Goal: Task Accomplishment & Management: Complete application form

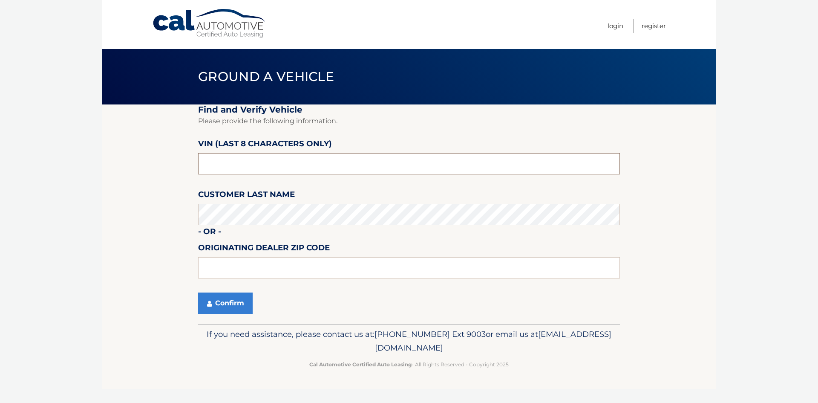
click at [299, 163] on input "text" at bounding box center [409, 163] width 422 height 21
click at [296, 164] on input "text" at bounding box center [409, 163] width 422 height 21
drag, startPoint x: 296, startPoint y: 164, endPoint x: 177, endPoint y: 164, distance: 118.8
click at [177, 164] on section "Find and Verify Vehicle Please provide the following information. VIN (last 8 c…" at bounding box center [408, 213] width 613 height 219
paste input "C8P82133"
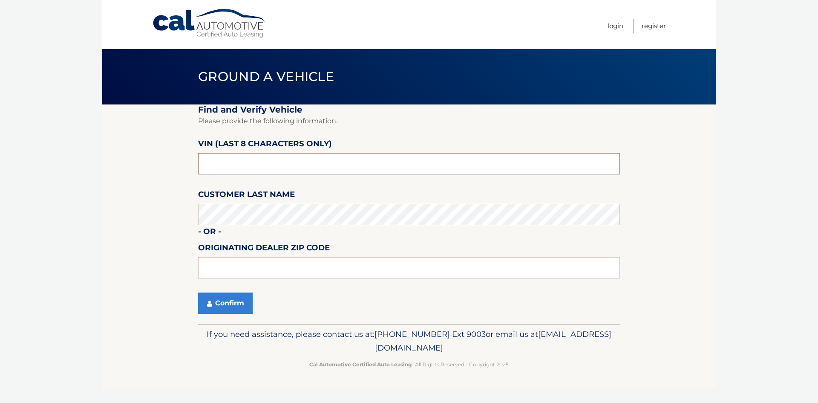
type input "C8P82133"
click at [237, 301] on button "Confirm" at bounding box center [225, 302] width 55 height 21
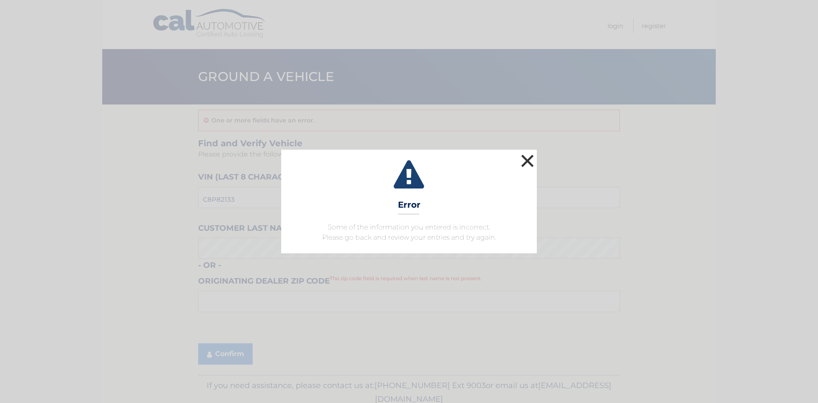
click at [525, 159] on button "×" at bounding box center [527, 160] width 17 height 17
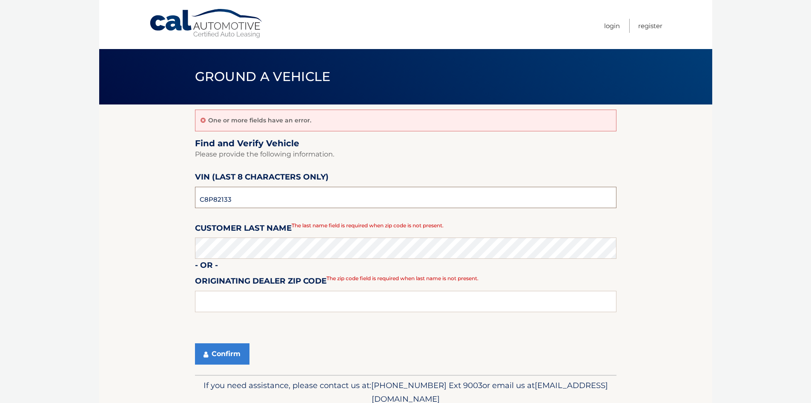
click at [250, 194] on input "C8P82133" at bounding box center [406, 197] width 422 height 21
click at [235, 351] on button "Confirm" at bounding box center [222, 353] width 55 height 21
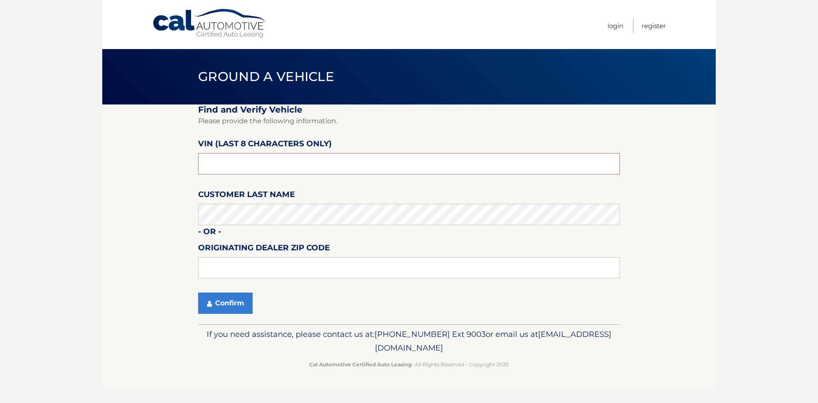
click at [285, 164] on input "text" at bounding box center [409, 163] width 422 height 21
paste input "JF2GTHNC"
type input "JF2GTHNC"
click at [235, 301] on button "Confirm" at bounding box center [225, 302] width 55 height 21
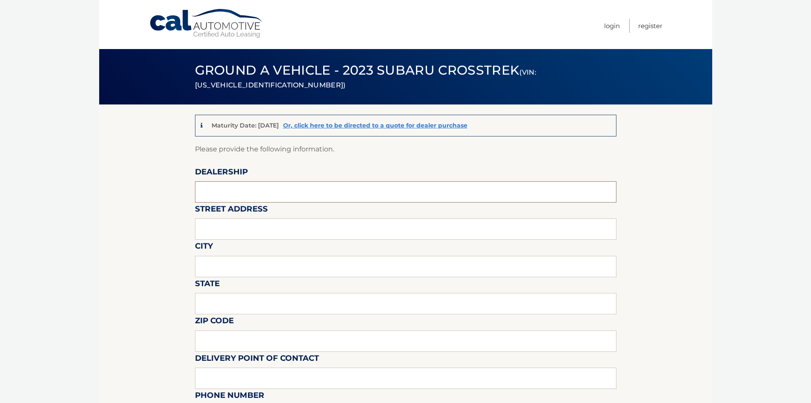
click at [256, 188] on input "text" at bounding box center [406, 191] width 422 height 21
type input "asdsasad"
click at [255, 220] on input "text" at bounding box center [406, 228] width 422 height 21
type input "sdasdsda"
click at [253, 266] on input "text" at bounding box center [406, 266] width 422 height 21
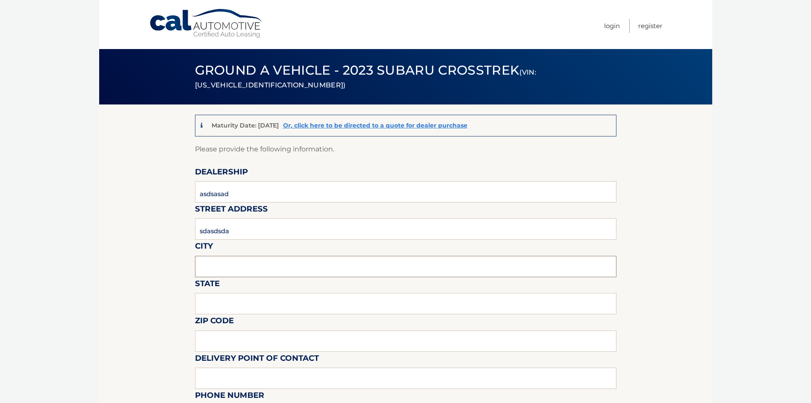
type input "Hempstead"
drag, startPoint x: 232, startPoint y: 297, endPoint x: 241, endPoint y: 301, distance: 9.6
click at [232, 298] on input "text" at bounding box center [406, 303] width 422 height 21
type input "NY"
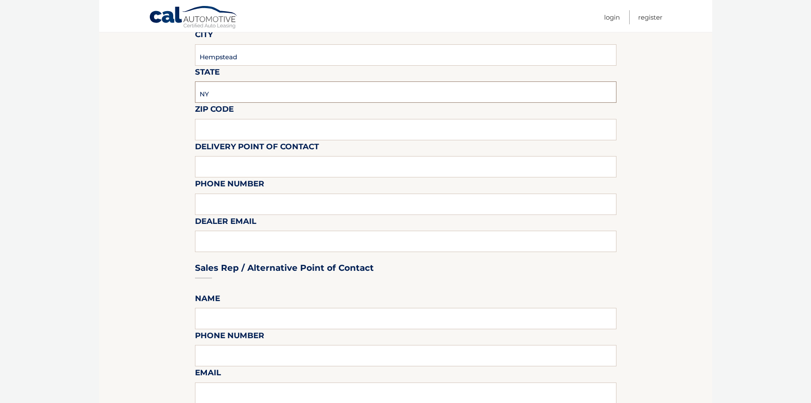
scroll to position [213, 0]
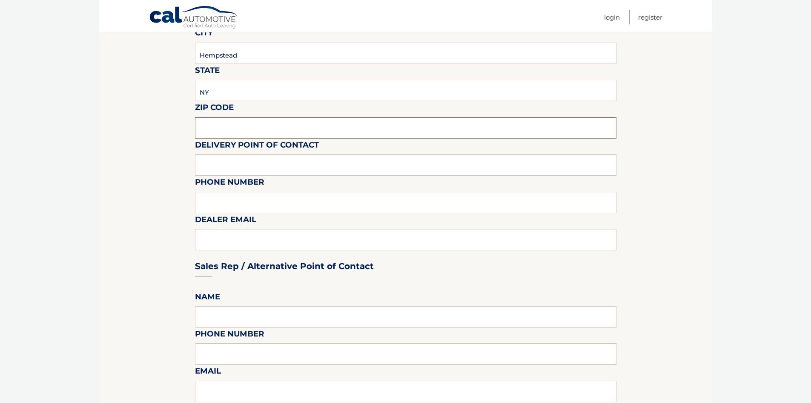
click at [260, 117] on input "text" at bounding box center [406, 127] width 422 height 21
type input "11550"
click at [261, 172] on input "text" at bounding box center [406, 164] width 422 height 21
type input "[PERSON_NAME]"
click at [253, 197] on input "text" at bounding box center [406, 202] width 422 height 21
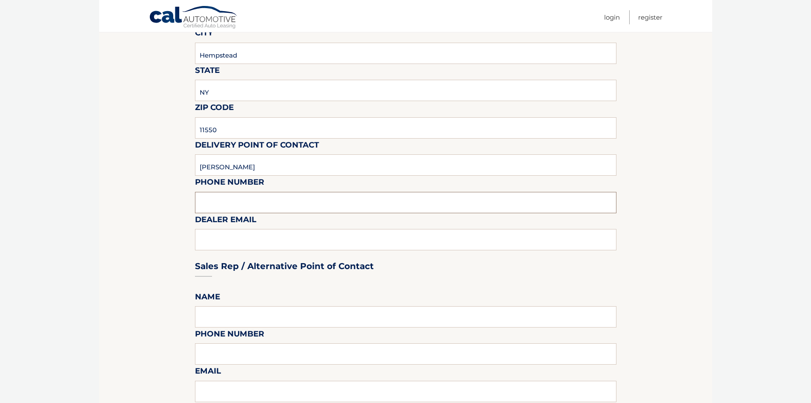
type input "[PHONE_NUMBER] Ext 5501"
click at [244, 234] on div "Sales Rep / Alternative Point of Contact" at bounding box center [406, 250] width 422 height 60
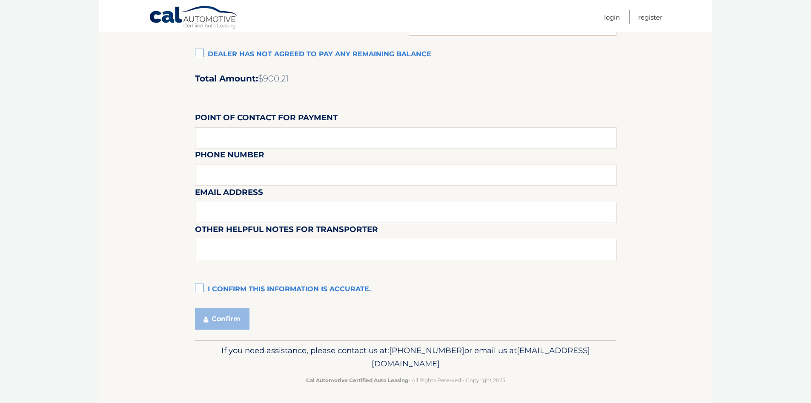
scroll to position [700, 0]
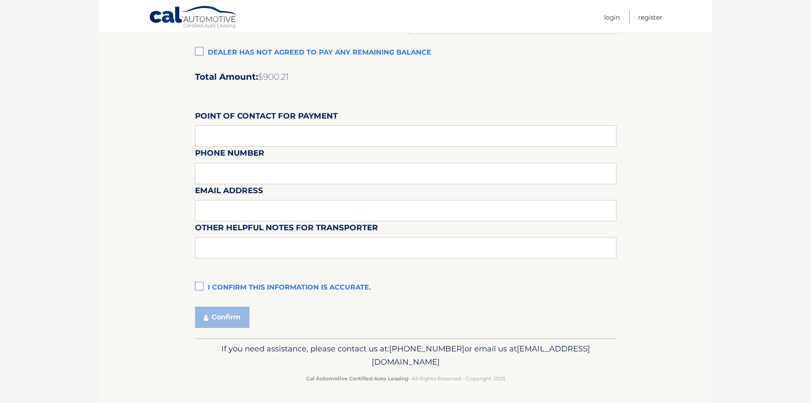
click at [199, 282] on label "I confirm this information is accurate." at bounding box center [406, 287] width 422 height 17
click at [0, 0] on input "I confirm this information is accurate." at bounding box center [0, 0] width 0 height 0
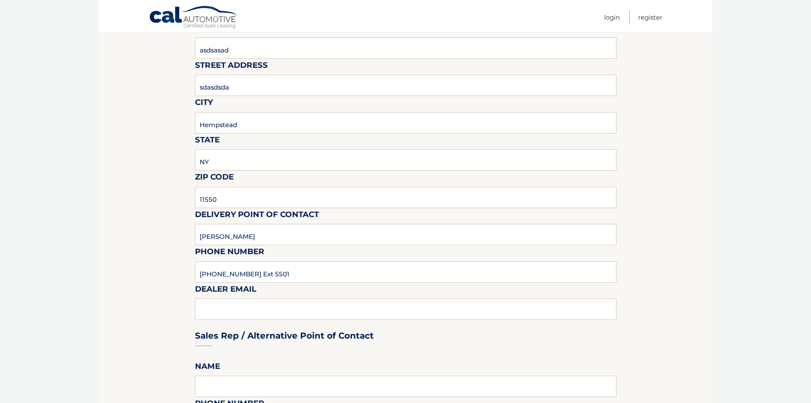
scroll to position [0, 0]
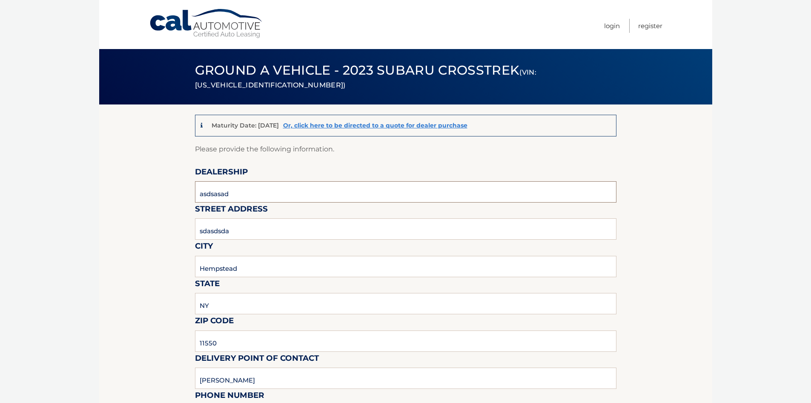
drag, startPoint x: 240, startPoint y: 193, endPoint x: 204, endPoint y: 193, distance: 36.2
click at [204, 193] on input "asdsasad" at bounding box center [406, 191] width 422 height 21
type input "a"
drag, startPoint x: 237, startPoint y: 233, endPoint x: 168, endPoint y: 231, distance: 68.6
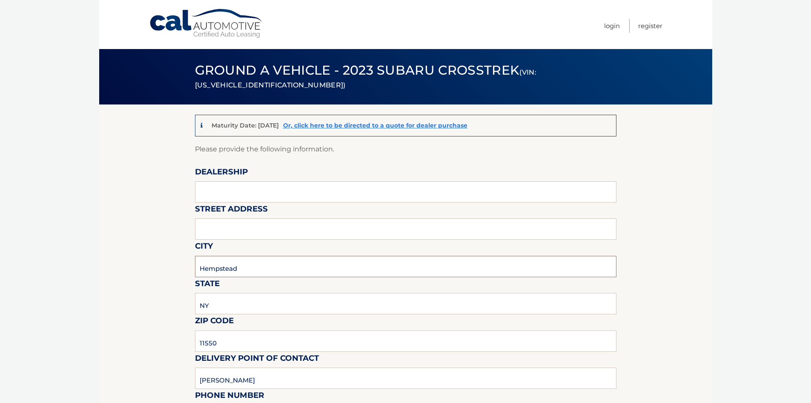
drag, startPoint x: 288, startPoint y: 275, endPoint x: 191, endPoint y: 274, distance: 97.1
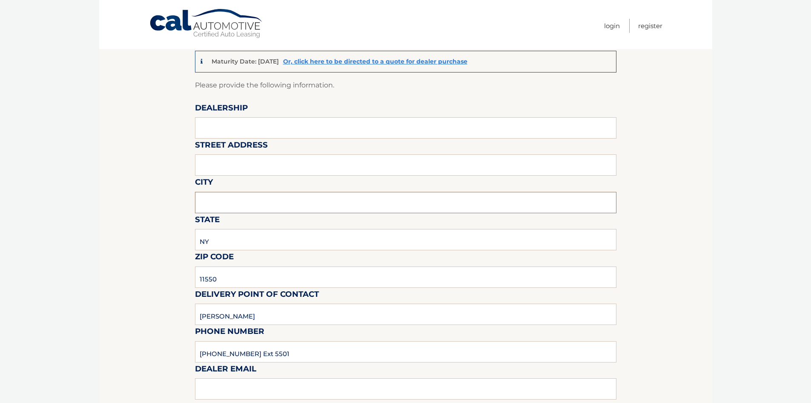
scroll to position [213, 0]
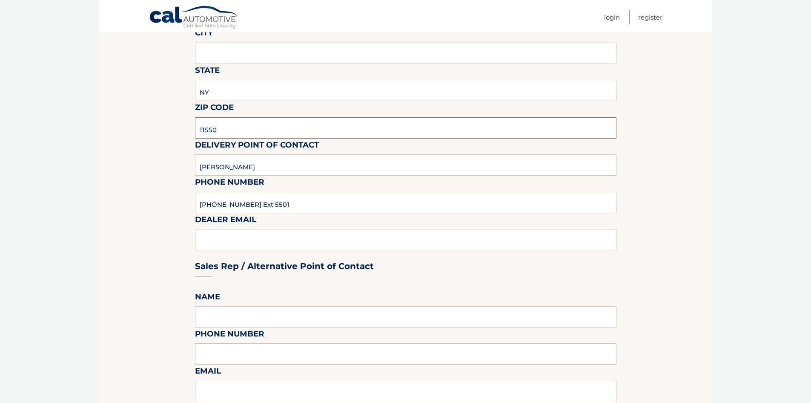
drag, startPoint x: 218, startPoint y: 128, endPoint x: 83, endPoint y: 132, distance: 134.7
drag, startPoint x: 226, startPoint y: 167, endPoint x: 125, endPoint y: 162, distance: 101.5
click at [126, 162] on section "Maturity Date: [DATE] Or, click here to be directed to a quote for dealer purch…" at bounding box center [405, 357] width 613 height 933
drag, startPoint x: 293, startPoint y: 205, endPoint x: 50, endPoint y: 195, distance: 243.0
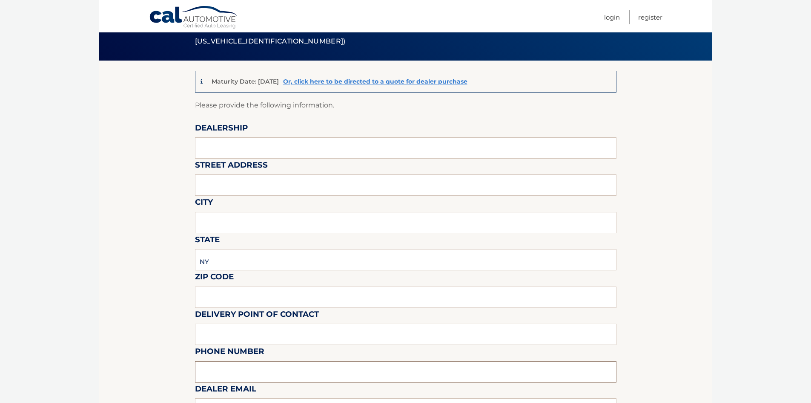
scroll to position [43, 0]
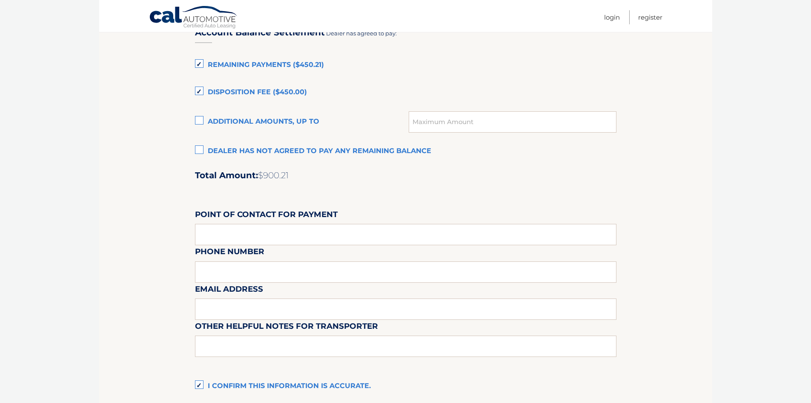
scroll to position [529, 0]
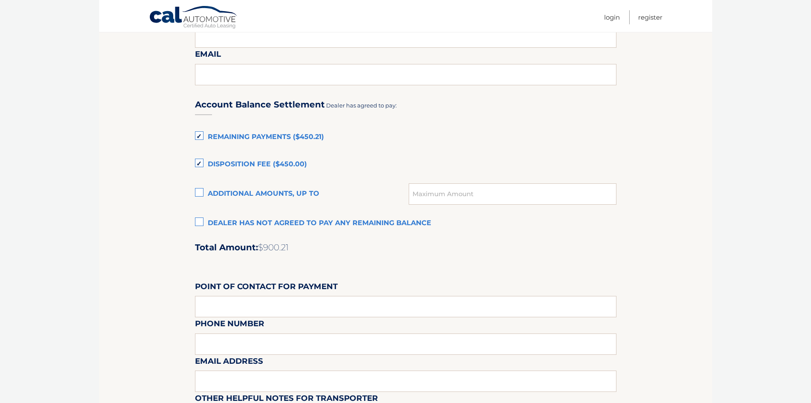
click at [197, 133] on label "Remaining Payments ($450.21)" at bounding box center [406, 137] width 422 height 17
click at [0, 0] on input "Remaining Payments ($450.21)" at bounding box center [0, 0] width 0 height 0
click at [200, 159] on label "Disposition Fee ($450.00)" at bounding box center [406, 164] width 422 height 17
click at [0, 0] on input "Disposition Fee ($450.00)" at bounding box center [0, 0] width 0 height 0
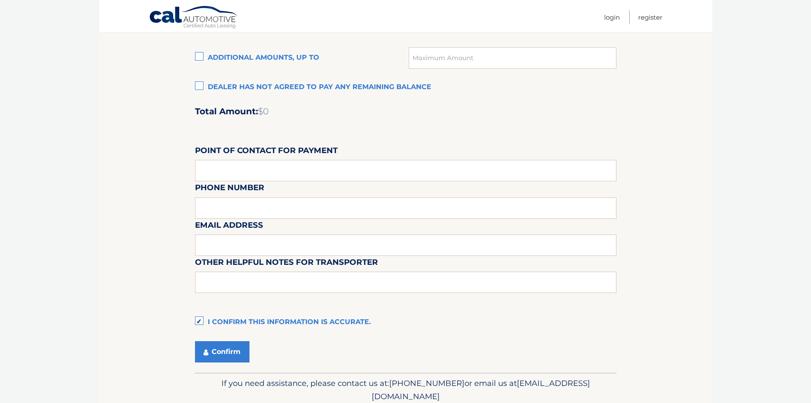
scroll to position [700, 0]
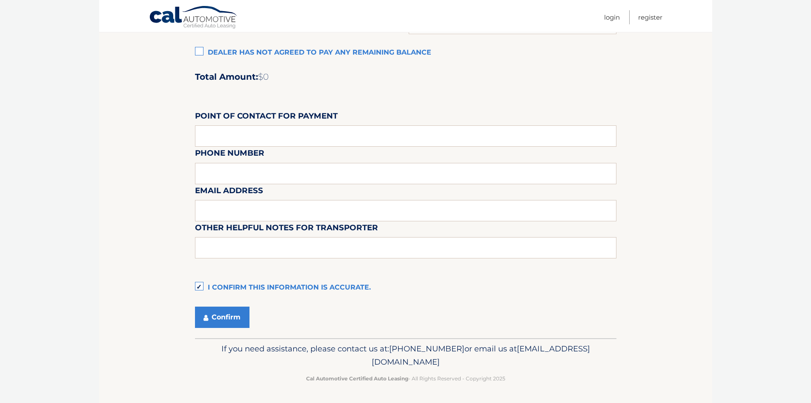
click at [198, 284] on label "I confirm this information is accurate." at bounding box center [406, 287] width 422 height 17
click at [0, 0] on input "I confirm this information is accurate." at bounding box center [0, 0] width 0 height 0
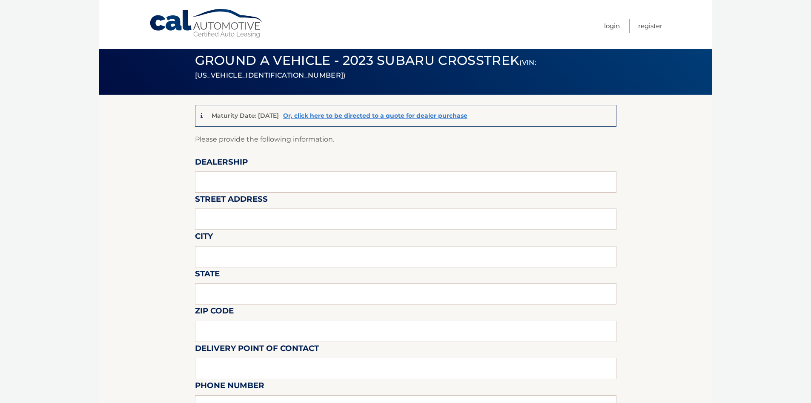
scroll to position [0, 0]
